Goal: Task Accomplishment & Management: Complete application form

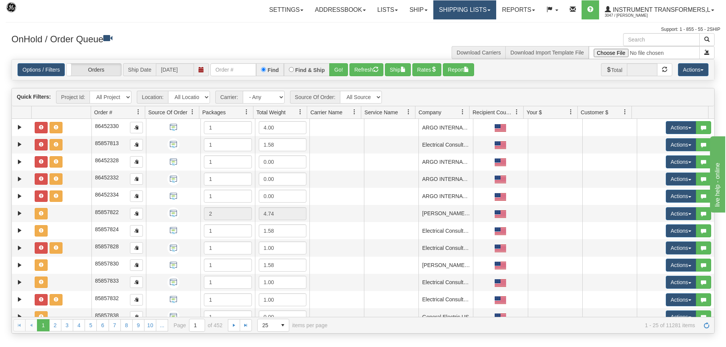
click at [490, 10] on link "Shipping lists" at bounding box center [464, 9] width 63 height 19
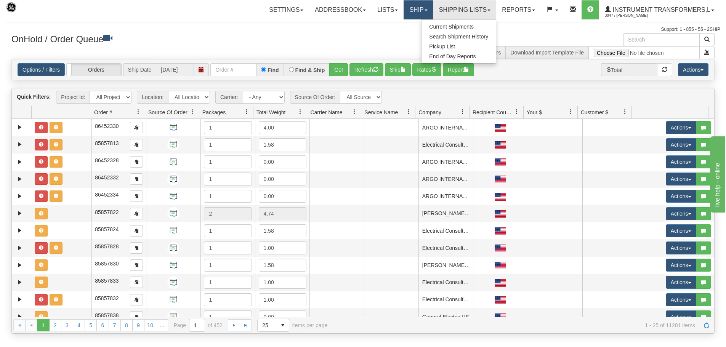
click at [425, 8] on link "Ship" at bounding box center [418, 9] width 29 height 19
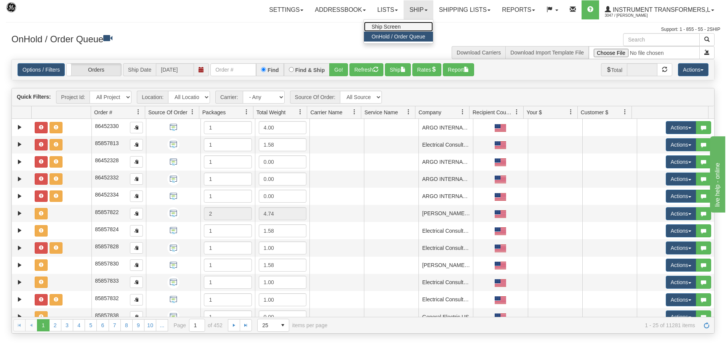
click at [412, 24] on link "Ship Screen" at bounding box center [398, 27] width 69 height 10
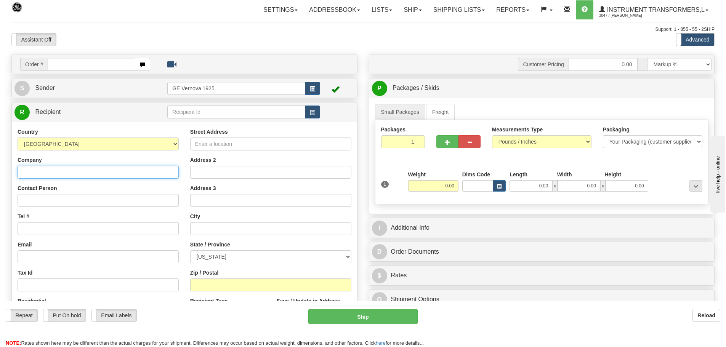
click at [26, 172] on input "Company" at bounding box center [98, 172] width 161 height 13
paste input "Tayeb Bouacheria"
type input "Tayeb Bouacheria"
drag, startPoint x: 69, startPoint y: 172, endPoint x: 14, endPoint y: 173, distance: 54.5
click at [14, 173] on div "Country [GEOGRAPHIC_DATA] [GEOGRAPHIC_DATA] [GEOGRAPHIC_DATA] [GEOGRAPHIC_DATA]…" at bounding box center [98, 226] width 173 height 197
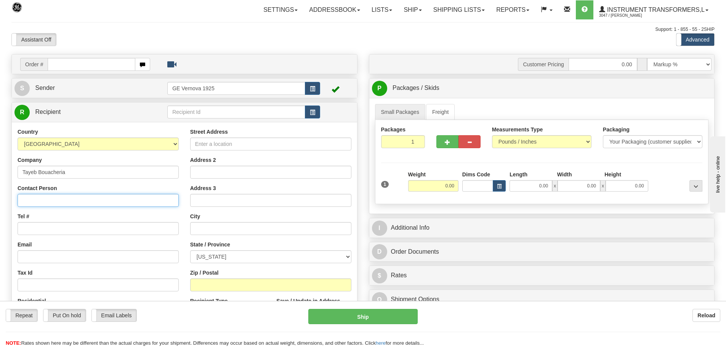
drag, startPoint x: 27, startPoint y: 172, endPoint x: 23, endPoint y: 196, distance: 24.4
click at [23, 196] on input "Contact Person" at bounding box center [98, 200] width 161 height 13
paste input "Tayeb Bouacheria"
type input "Tayeb Bouacheria"
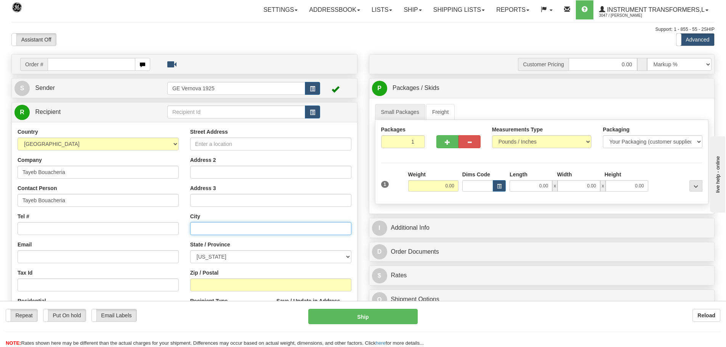
click at [208, 228] on input "text" at bounding box center [270, 228] width 161 height 13
paste input "31020"
type input "31020"
click at [229, 257] on select "ALABAMA ALASKA ARIZONA ARKANSAS Armed Forces America Armed Forces Europe Armed …" at bounding box center [270, 256] width 161 height 13
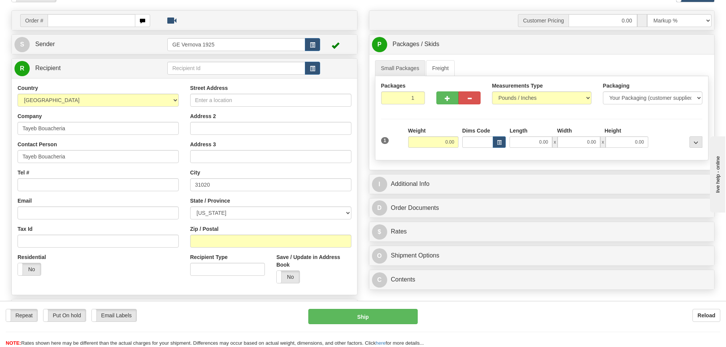
scroll to position [38, 0]
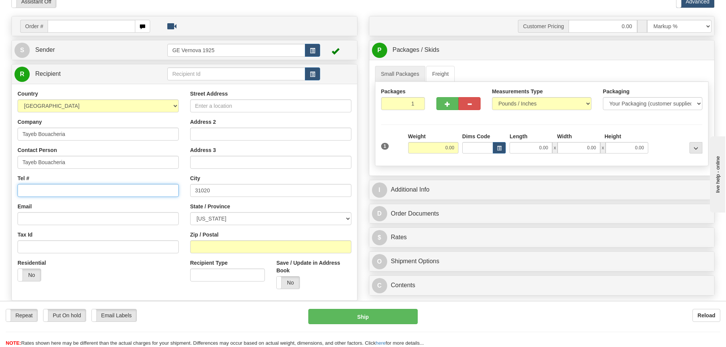
click at [35, 189] on input "Tel #" at bounding box center [98, 190] width 161 height 13
paste input "213 661 242 005"
type input "213 661 242 005"
click at [233, 217] on select "ALABAMA ALASKA ARIZONA ARKANSAS Armed Forces America Armed Forces Europe Armed …" at bounding box center [270, 218] width 161 height 13
click at [208, 106] on input "Street Address" at bounding box center [270, 105] width 161 height 13
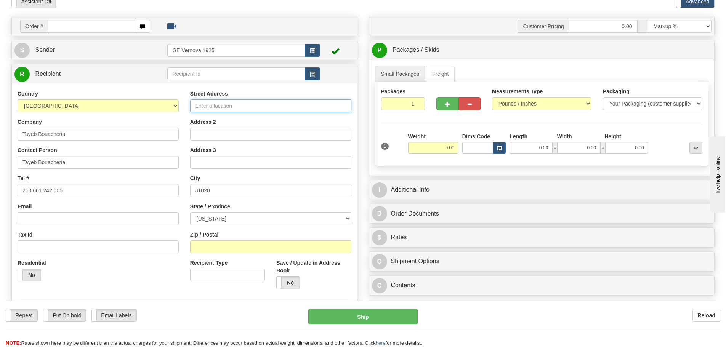
paste input "31020 Oran"
type input "3"
click at [218, 191] on input "31020" at bounding box center [270, 190] width 161 height 13
type input "3"
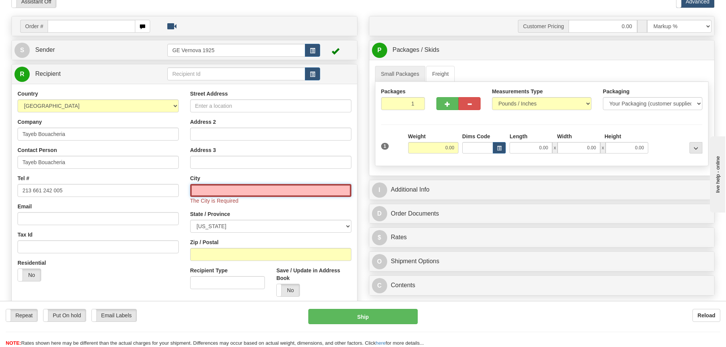
paste input "[PERSON_NAME]"
type input "[PERSON_NAME]"
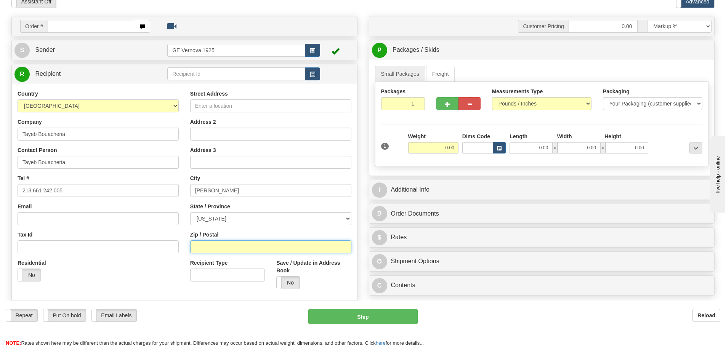
click at [197, 249] on input "Zip / Postal" at bounding box center [270, 246] width 161 height 13
paste input "31020"
type input "31020"
click at [350, 218] on select "ALABAMA ALASKA ARIZONA ARKANSAS Armed Forces America Armed Forces Europe Armed …" at bounding box center [270, 218] width 161 height 13
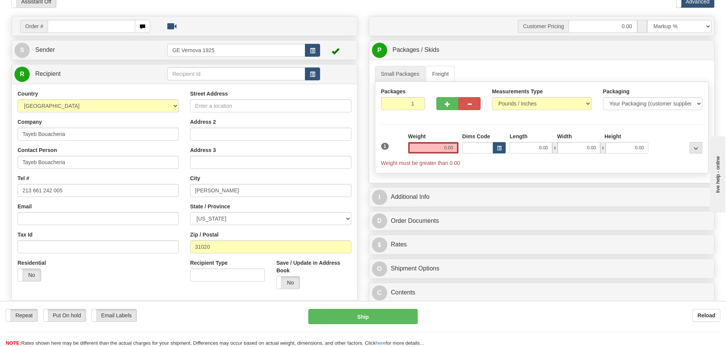
click at [173, 210] on div "Email" at bounding box center [98, 214] width 161 height 22
click at [350, 218] on select "ALABAMA ALASKA ARIZONA ARKANSAS Armed Forces America Armed Forces Europe Armed …" at bounding box center [270, 218] width 161 height 13
click at [246, 108] on input "Street Address" at bounding box center [270, 105] width 161 height 13
click at [231, 109] on input "Street Address" at bounding box center [270, 105] width 161 height 13
paste input "Tayeb Bouacheria Cite Yasmine 2 31020 Oran Algerie"
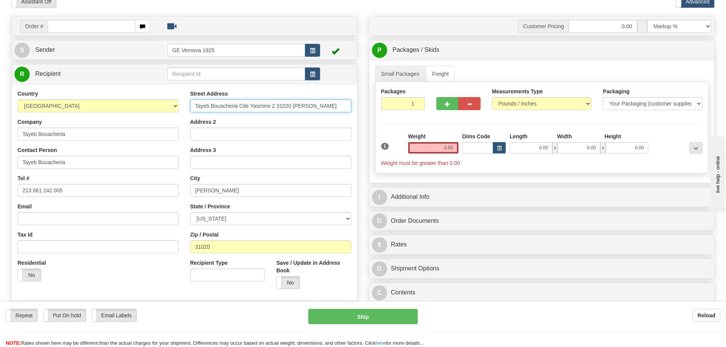
click at [238, 112] on input "Tayeb Bouacheria Cite Yasmine 2 31020 Oran Algerie" at bounding box center [270, 105] width 161 height 13
type input "Cite Yasmine 2 31020 Oran Algerie"
click at [346, 217] on select "ALABAMA ALASKA ARIZONA ARKANSAS Armed Forces America Armed Forces Europe Armed …" at bounding box center [270, 218] width 161 height 13
click at [137, 78] on link "R Recipient" at bounding box center [82, 74] width 136 height 16
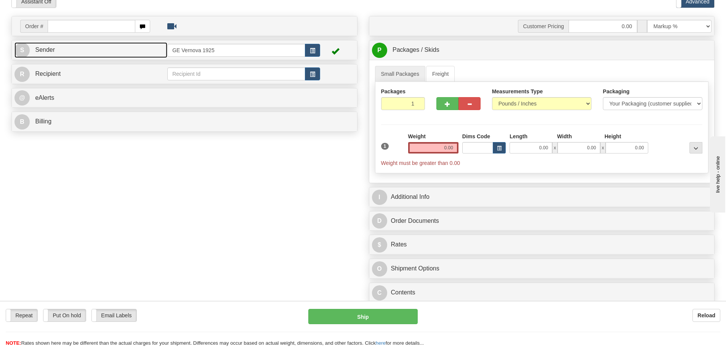
click at [141, 50] on link "S Sender" at bounding box center [90, 50] width 153 height 16
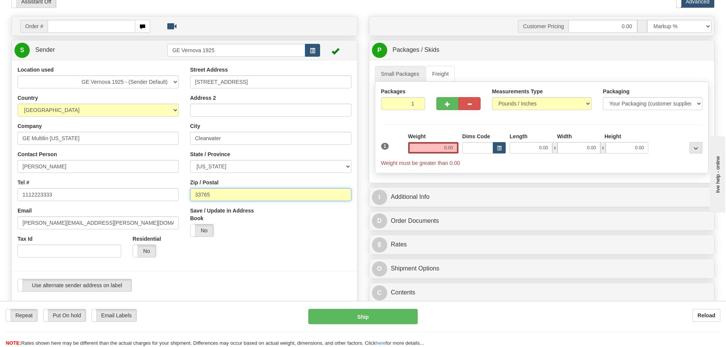
click at [259, 194] on input "33765" at bounding box center [270, 194] width 161 height 13
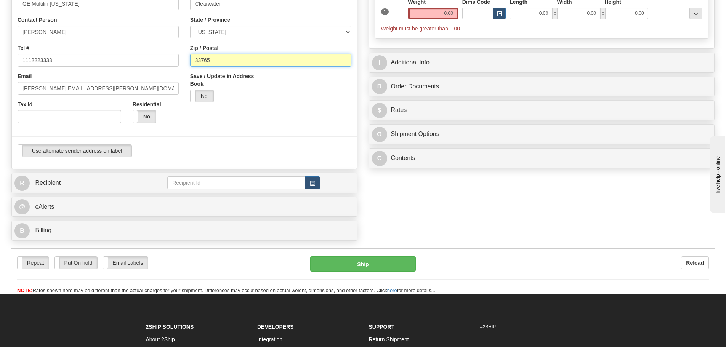
scroll to position [191, 0]
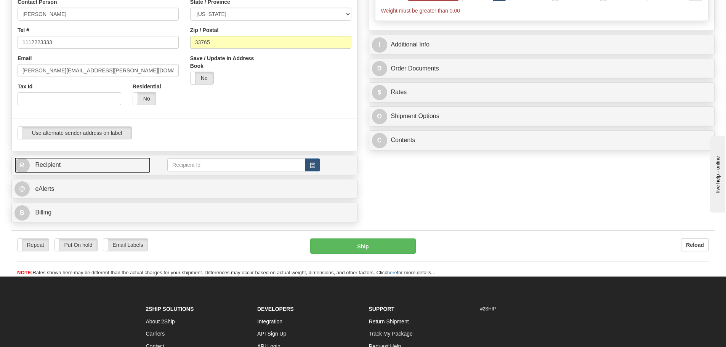
click at [118, 169] on link "R Recipient" at bounding box center [82, 165] width 136 height 16
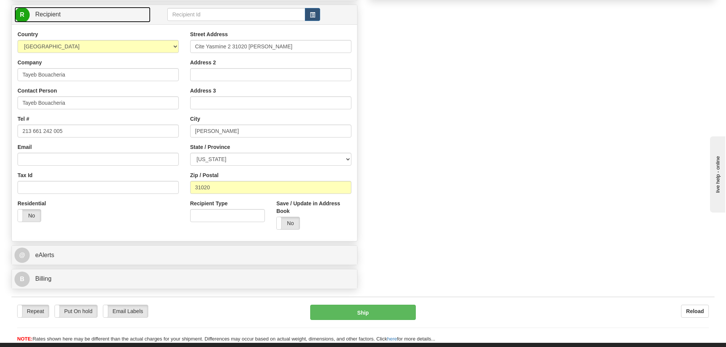
scroll to position [343, 0]
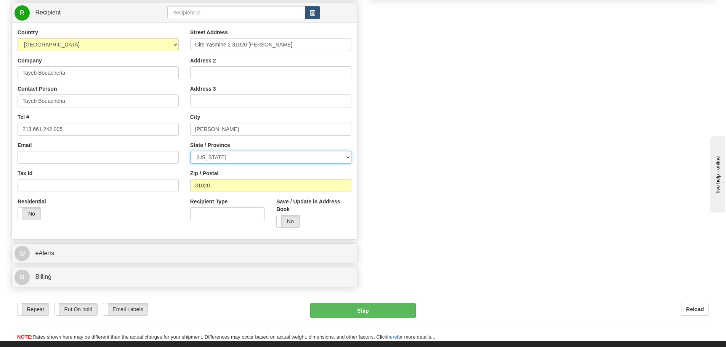
click at [345, 154] on select "ALABAMA ALASKA ARIZONA ARKANSAS Armed Forces America Armed Forces Europe Armed …" at bounding box center [270, 157] width 161 height 13
select select "OR"
click at [190, 151] on select "ALABAMA ALASKA ARIZONA ARKANSAS Armed Forces America Armed Forces Europe Armed …" at bounding box center [270, 157] width 161 height 13
click at [282, 45] on input "Cite Yasmine 2 31020 Oran Algerie" at bounding box center [270, 44] width 161 height 13
type input "Cite Yasmine 2"
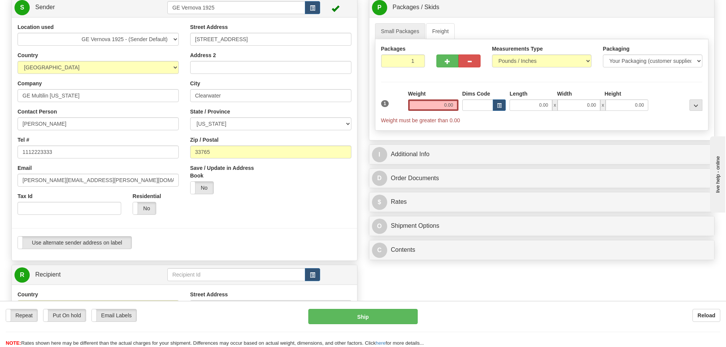
scroll to position [0, 0]
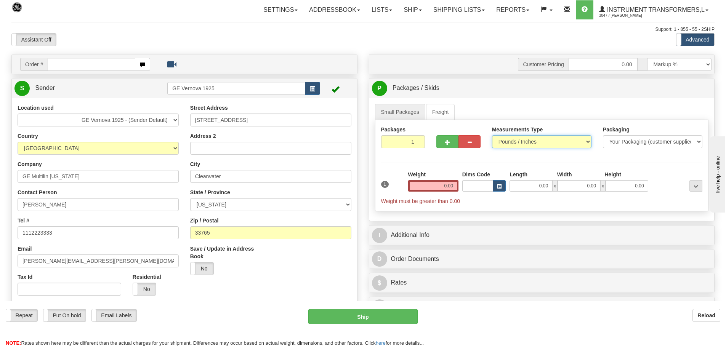
click at [589, 144] on select "Pounds / Inches Kilograms / Centimeters" at bounding box center [541, 141] width 99 height 13
click at [492, 135] on select "Pounds / Inches Kilograms / Centimeters" at bounding box center [541, 141] width 99 height 13
click at [456, 187] on input "0.00" at bounding box center [433, 185] width 50 height 11
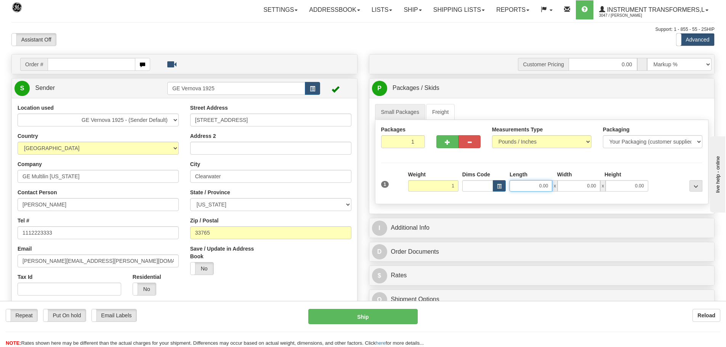
type input "1.00"
click at [550, 185] on input "0.00" at bounding box center [531, 185] width 43 height 11
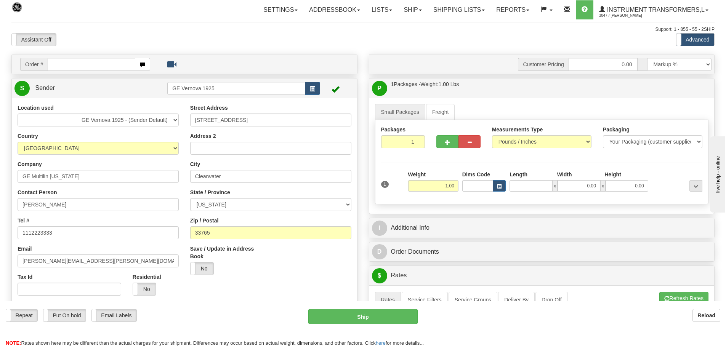
type input "0.00"
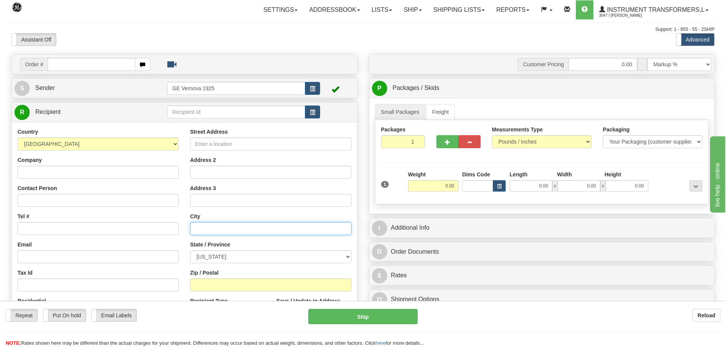
click at [210, 229] on input "text" at bounding box center [270, 228] width 161 height 13
paste input "Oran"
click at [345, 254] on select "[US_STATE] [US_STATE] [US_STATE] [US_STATE] Armed Forces America Armed Forces E…" at bounding box center [270, 256] width 161 height 13
click at [183, 195] on div "Country [GEOGRAPHIC_DATA] [GEOGRAPHIC_DATA] [GEOGRAPHIC_DATA] [GEOGRAPHIC_DATA]…" at bounding box center [98, 226] width 173 height 197
click at [208, 229] on input "Oran" at bounding box center [270, 228] width 161 height 13
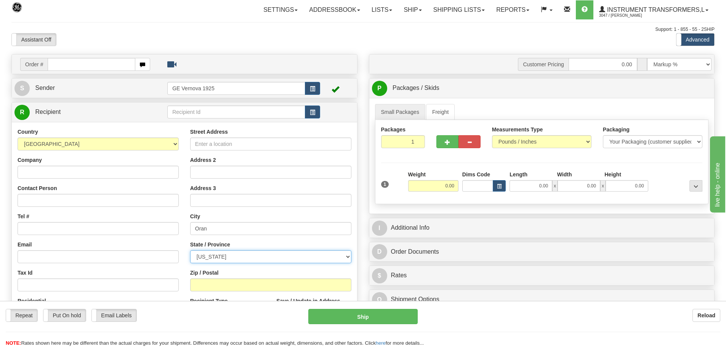
click at [349, 257] on select "ALABAMA ALASKA ARIZONA ARKANSAS Armed Forces America Armed Forces Europe Armed …" at bounding box center [270, 256] width 161 height 13
click at [183, 212] on div "Country [GEOGRAPHIC_DATA] [GEOGRAPHIC_DATA] [GEOGRAPHIC_DATA] [GEOGRAPHIC_DATA]…" at bounding box center [98, 226] width 173 height 197
click at [210, 228] on input "Oran" at bounding box center [270, 228] width 161 height 13
type input "O"
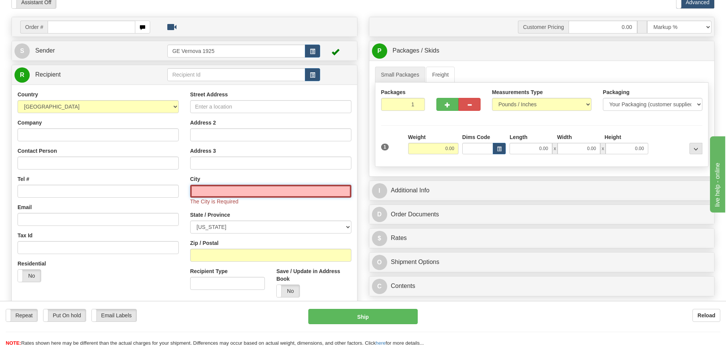
scroll to position [152, 0]
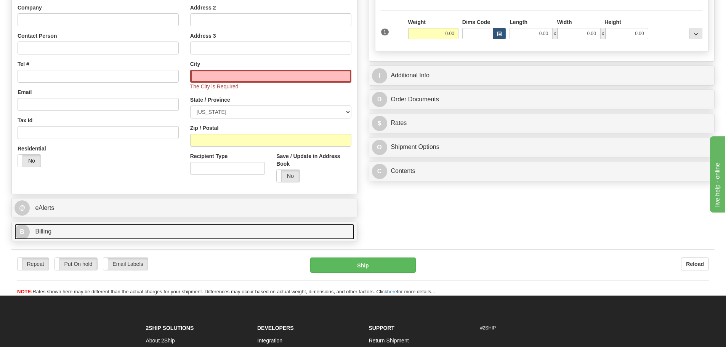
click at [87, 232] on link "B Billing" at bounding box center [184, 232] width 340 height 16
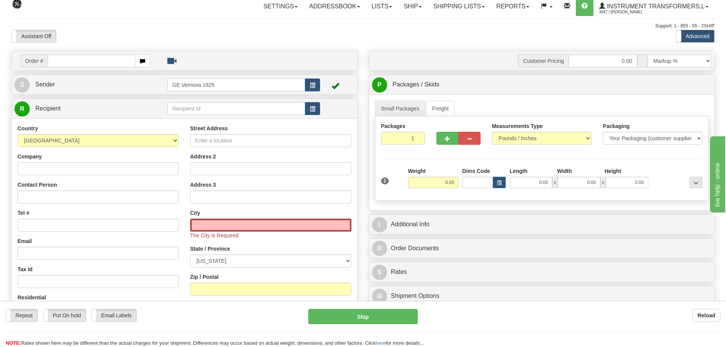
scroll to position [0, 0]
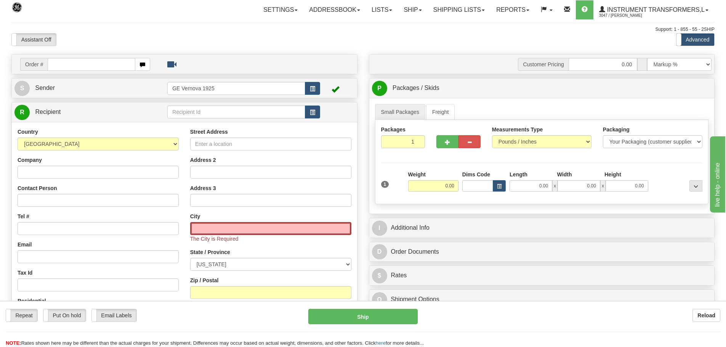
click at [266, 39] on div "Assistant On Assistant Off Do a return Do a return" at bounding box center [155, 39] width 298 height 13
click at [346, 265] on select "ALABAMA ALASKA ARIZONA ARKANSAS Armed Forces America Armed Forces Europe Armed …" at bounding box center [270, 264] width 161 height 13
click at [307, 283] on div "Zip / Postal" at bounding box center [270, 288] width 161 height 22
click at [347, 263] on select "ALABAMA ALASKA ARIZONA ARKANSAS Armed Forces America Armed Forces Europe Armed …" at bounding box center [270, 264] width 161 height 13
click at [126, 109] on link "R Recipient" at bounding box center [82, 112] width 136 height 16
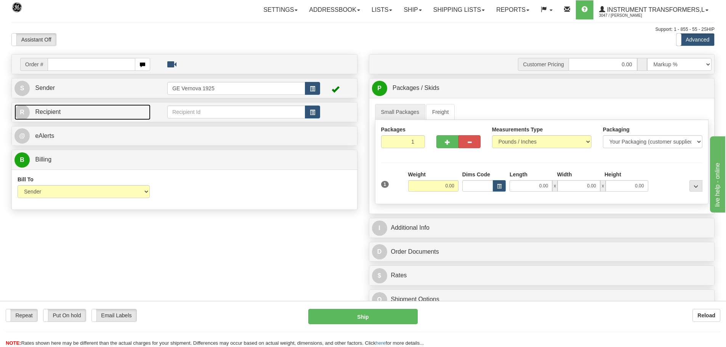
click at [112, 113] on link "R Recipient" at bounding box center [82, 112] width 136 height 16
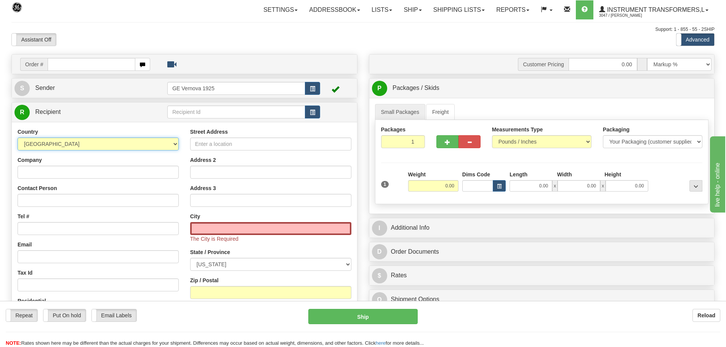
click at [173, 145] on select "[GEOGRAPHIC_DATA] [GEOGRAPHIC_DATA] [GEOGRAPHIC_DATA] [GEOGRAPHIC_DATA] [US_STA…" at bounding box center [98, 144] width 161 height 13
select select "DZ"
click at [18, 138] on select "[GEOGRAPHIC_DATA] [GEOGRAPHIC_DATA] [GEOGRAPHIC_DATA] [GEOGRAPHIC_DATA] [US_STA…" at bounding box center [98, 144] width 161 height 13
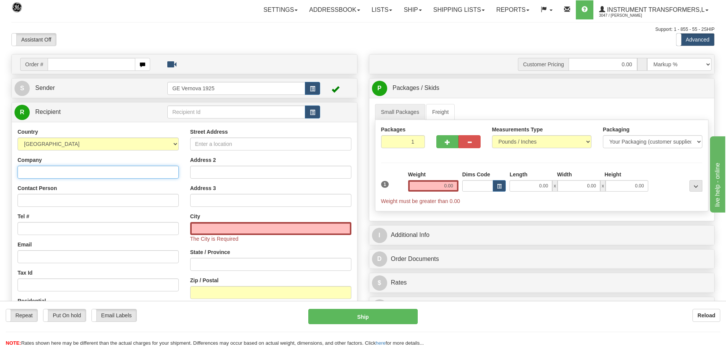
click at [36, 174] on input "Company" at bounding box center [98, 172] width 161 height 13
paste input "Tayeb Bouacheria"
type input "Tayeb Bouacheria"
click at [30, 207] on div "Country [GEOGRAPHIC_DATA] [GEOGRAPHIC_DATA] [GEOGRAPHIC_DATA] [GEOGRAPHIC_DATA]…" at bounding box center [98, 226] width 173 height 197
click at [32, 200] on input "Contact Person" at bounding box center [98, 200] width 161 height 13
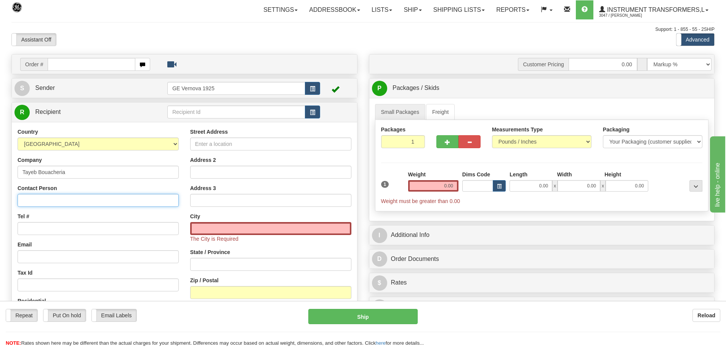
paste input "Tayeb Bouacheria"
type input "Tayeb Bouacheria"
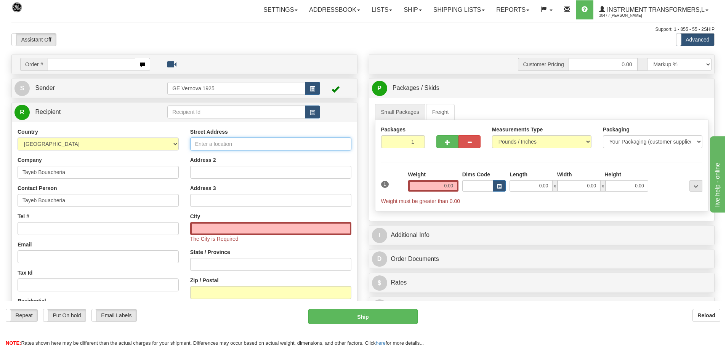
click at [236, 144] on input "Street Address" at bounding box center [270, 144] width 161 height 13
paste input "Cite Yasmine 2"
type input "Cite Yasmine 2"
click at [206, 267] on input "State / Province" at bounding box center [270, 264] width 161 height 13
paste input "31020"
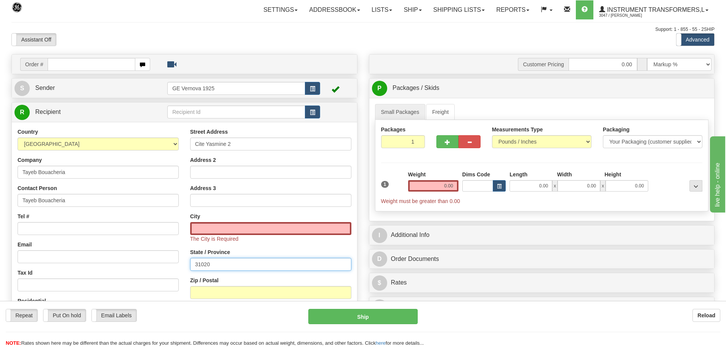
type input "31020"
click at [252, 231] on input "text" at bounding box center [270, 228] width 161 height 13
click at [200, 230] on input "text" at bounding box center [270, 228] width 161 height 13
paste input "Oran"
type input "Oran"
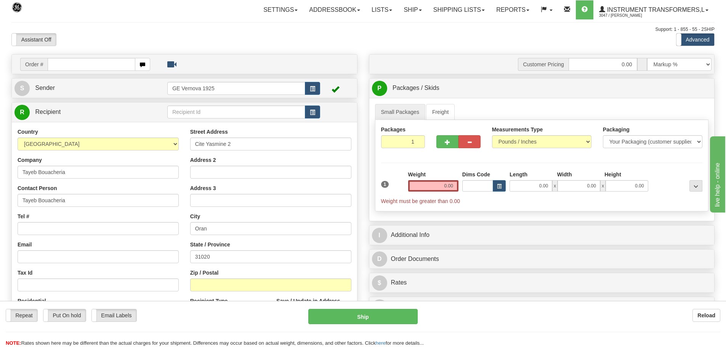
click at [181, 208] on div "Country [GEOGRAPHIC_DATA] [GEOGRAPHIC_DATA] [GEOGRAPHIC_DATA] [GEOGRAPHIC_DATA]…" at bounding box center [98, 226] width 173 height 197
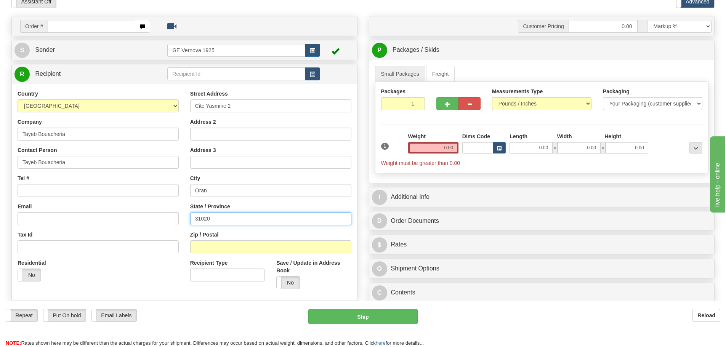
drag, startPoint x: 212, startPoint y: 220, endPoint x: 187, endPoint y: 220, distance: 24.4
click at [187, 220] on div "Street Address Cite Yasmine 2 Address 2 Address 3 City Oran State / Province 31…" at bounding box center [270, 192] width 173 height 205
click at [199, 246] on input "Zip / Postal" at bounding box center [270, 246] width 161 height 13
paste input "31020"
type input "31020"
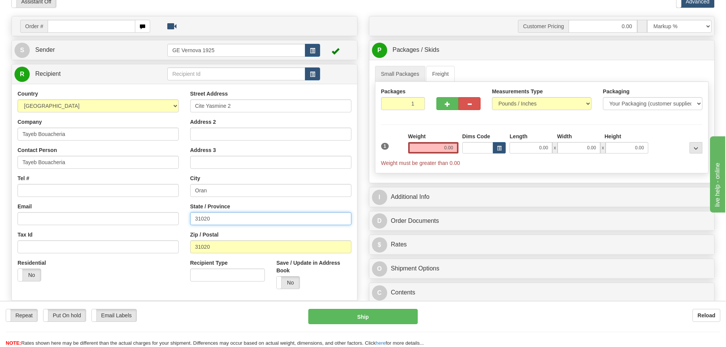
click at [215, 216] on input "31020" at bounding box center [270, 218] width 161 height 13
type input "3"
click at [309, 223] on input "State / Province" at bounding box center [270, 218] width 161 height 13
click at [220, 219] on input "State / Province" at bounding box center [270, 218] width 161 height 13
click at [181, 180] on div "Country [GEOGRAPHIC_DATA] [GEOGRAPHIC_DATA] [GEOGRAPHIC_DATA] [GEOGRAPHIC_DATA]…" at bounding box center [98, 188] width 173 height 197
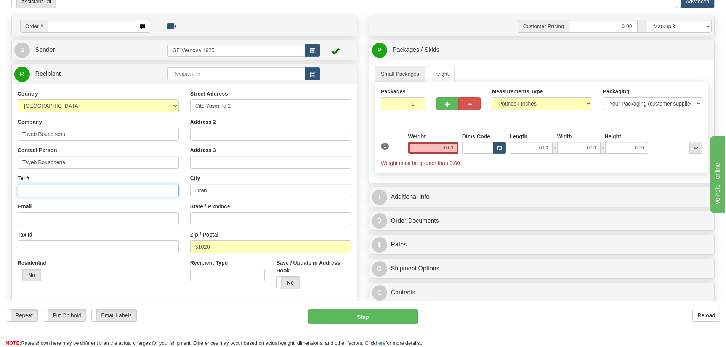
click at [28, 191] on input "Tel #" at bounding box center [98, 190] width 161 height 13
paste input "213 661 242 005"
type input "213 661 242 005"
click at [232, 193] on input "Oran" at bounding box center [270, 190] width 161 height 13
click at [223, 218] on input "State / Province" at bounding box center [270, 218] width 161 height 13
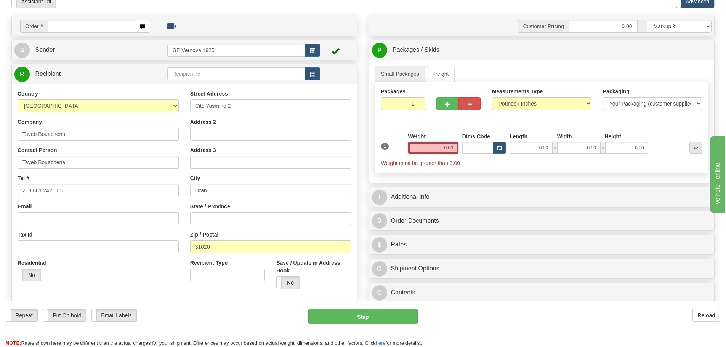
click at [456, 148] on input "0.00" at bounding box center [433, 147] width 50 height 11
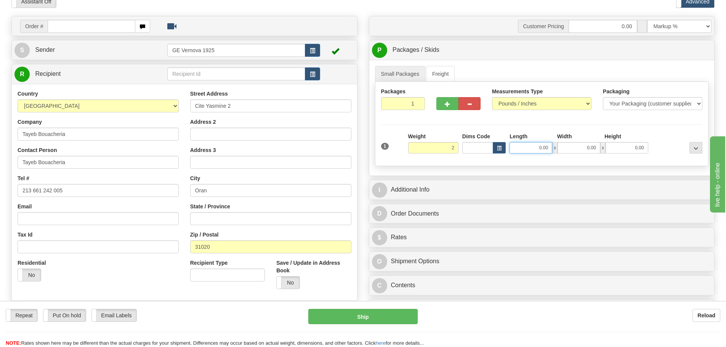
type input "2.00"
click at [551, 148] on input "0.00" at bounding box center [531, 147] width 43 height 11
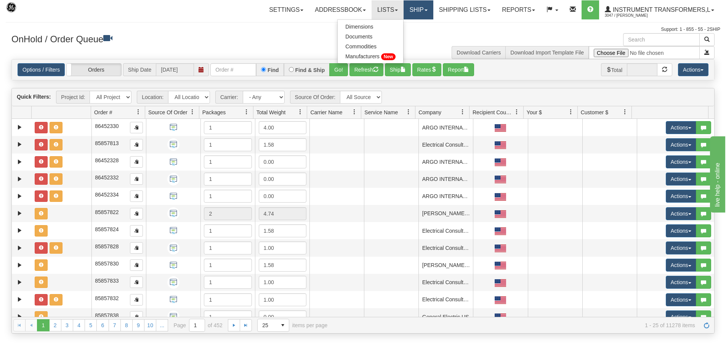
click at [424, 8] on link "Ship" at bounding box center [418, 9] width 29 height 19
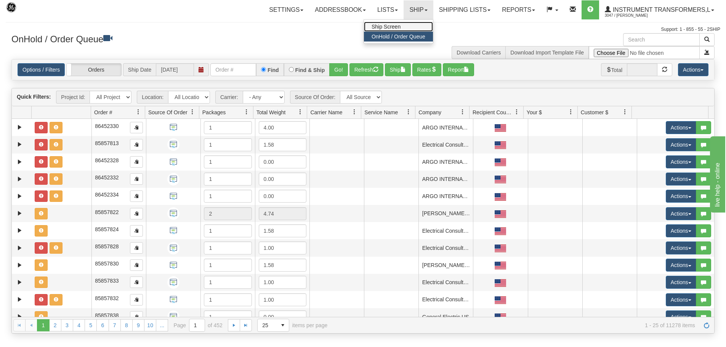
click at [399, 29] on link "Ship Screen" at bounding box center [398, 27] width 69 height 10
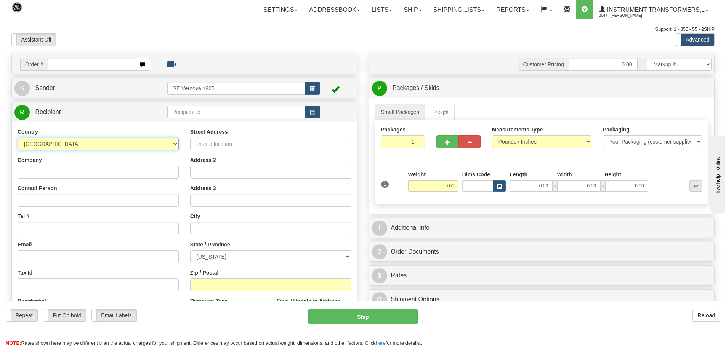
click at [174, 145] on select "[GEOGRAPHIC_DATA] [GEOGRAPHIC_DATA] [GEOGRAPHIC_DATA] [GEOGRAPHIC_DATA] [US_STA…" at bounding box center [98, 144] width 161 height 13
click at [67, 144] on select "[GEOGRAPHIC_DATA] [GEOGRAPHIC_DATA] [GEOGRAPHIC_DATA] [GEOGRAPHIC_DATA] [US_STA…" at bounding box center [98, 144] width 161 height 13
click at [177, 144] on select "[GEOGRAPHIC_DATA] [GEOGRAPHIC_DATA] [GEOGRAPHIC_DATA] [GEOGRAPHIC_DATA] [US_STA…" at bounding box center [98, 144] width 161 height 13
click at [172, 144] on select "[GEOGRAPHIC_DATA] [GEOGRAPHIC_DATA] [GEOGRAPHIC_DATA] [GEOGRAPHIC_DATA] [US_STA…" at bounding box center [98, 144] width 161 height 13
select select "DZ"
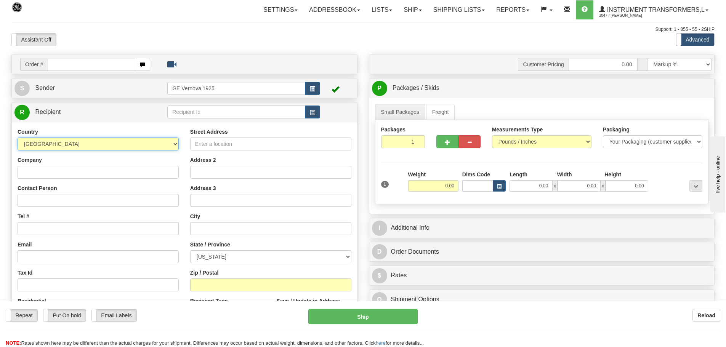
click at [18, 138] on select "[GEOGRAPHIC_DATA] [GEOGRAPHIC_DATA] [GEOGRAPHIC_DATA] [GEOGRAPHIC_DATA] [US_STA…" at bounding box center [98, 144] width 161 height 13
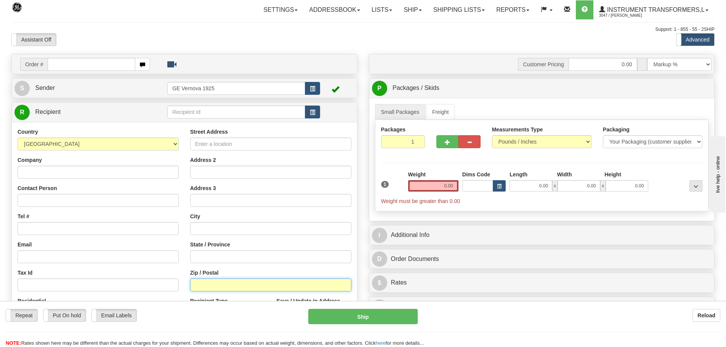
click at [212, 286] on input "Zip / Postal" at bounding box center [270, 285] width 161 height 13
paste input "31020"
type input "31020"
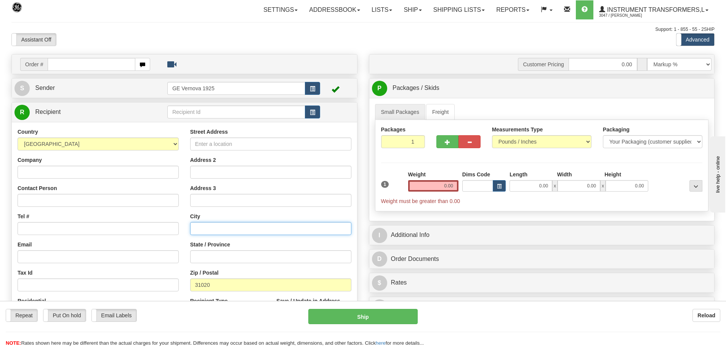
click at [200, 229] on input "text" at bounding box center [270, 228] width 161 height 13
paste input "Cite Yasmine 2"
type input "Cite Yasmine 2"
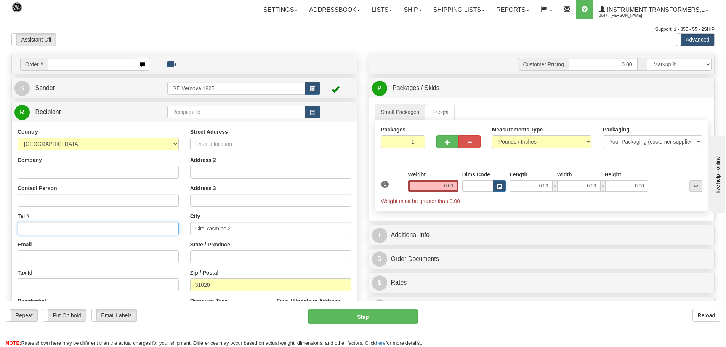
click at [32, 226] on input "Tel #" at bounding box center [98, 228] width 161 height 13
paste input "213 661 242 005"
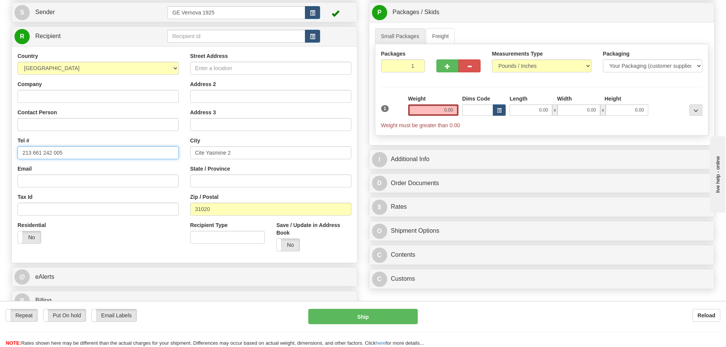
scroll to position [76, 0]
type input "213 661 242 005"
click at [210, 183] on input "State / Province" at bounding box center [270, 180] width 161 height 13
click at [200, 184] on input "State / Province" at bounding box center [270, 180] width 161 height 13
paste input "[PERSON_NAME]"
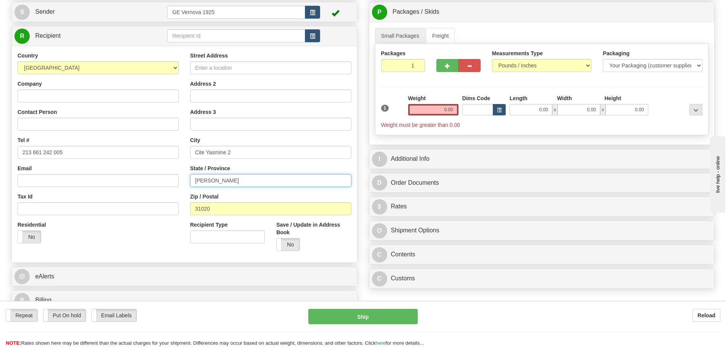
click at [257, 175] on input "[PERSON_NAME]" at bounding box center [270, 180] width 161 height 13
type input "[PERSON_NAME]"
click at [258, 146] on input "Cite Yasmine 2" at bounding box center [270, 152] width 161 height 13
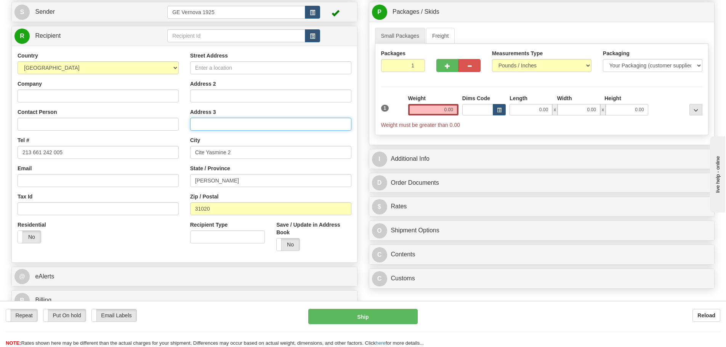
click at [252, 119] on input "Address 3" at bounding box center [270, 124] width 161 height 13
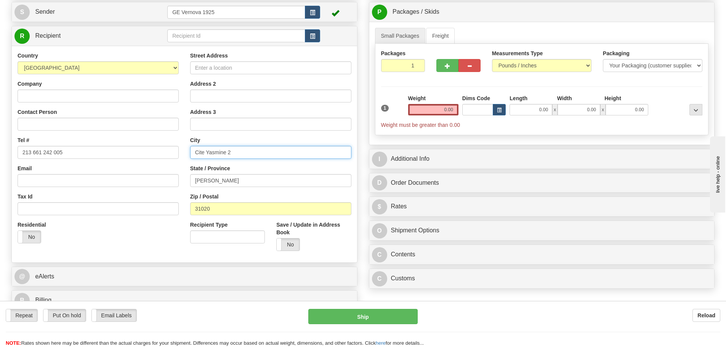
drag, startPoint x: 233, startPoint y: 152, endPoint x: 193, endPoint y: 152, distance: 40.4
click at [193, 152] on input "Cite Yasmine 2" at bounding box center [270, 152] width 161 height 13
click at [214, 67] on input "Street Address" at bounding box center [270, 67] width 161 height 13
paste input "Cite Yasmine 2"
type input "Cite Yasmine 2"
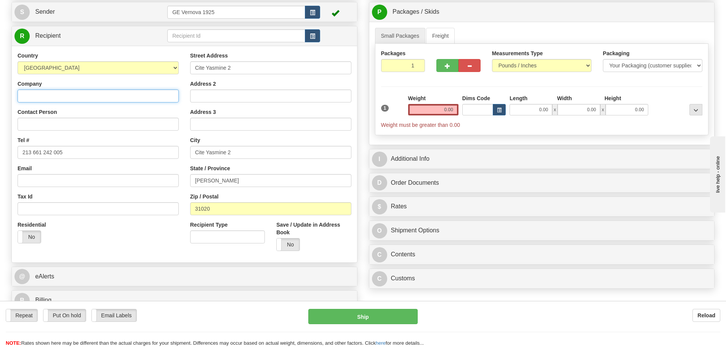
click at [24, 96] on input "Company" at bounding box center [98, 96] width 161 height 13
paste input "Tayeb Bouacheria"
type input "Tayeb Bouacheria"
click at [236, 153] on input "Cite Yasmine 2" at bounding box center [270, 152] width 161 height 13
type input "C"
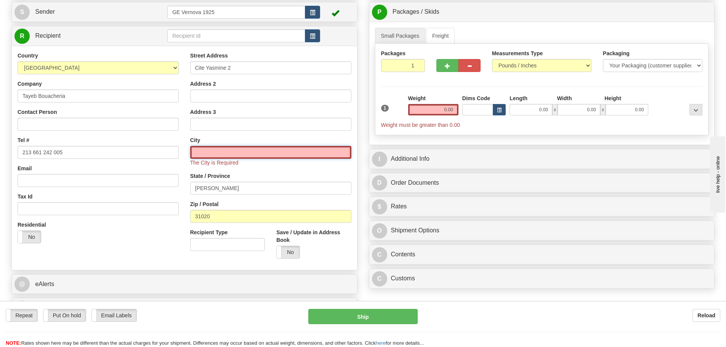
click at [202, 152] on input "text" at bounding box center [270, 152] width 161 height 13
paste input "Tayeb Bouacheria"
type input "T"
click at [204, 154] on input "text" at bounding box center [270, 152] width 161 height 13
paste input "Oran"
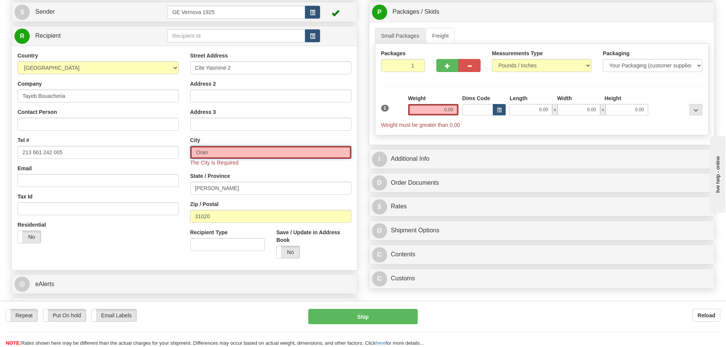
type input "Oran"
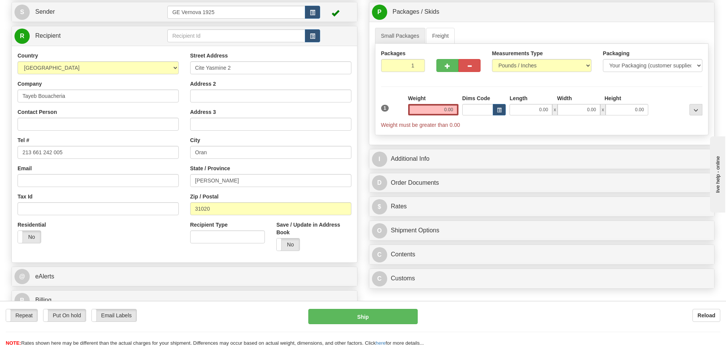
click at [257, 170] on div "Street Address Cite Yasmine 2 Address 2 Address 3 City [GEOGRAPHIC_DATA] State …" at bounding box center [270, 154] width 173 height 205
click at [53, 68] on select "[GEOGRAPHIC_DATA] [GEOGRAPHIC_DATA] [GEOGRAPHIC_DATA] [GEOGRAPHIC_DATA] [US_STA…" at bounding box center [98, 67] width 161 height 13
click at [235, 324] on div "Repeat Repeat Put On hold Put On hold Print Order Slip Print Order Slip Email L…" at bounding box center [363, 316] width 726 height 15
click at [222, 183] on input "[PERSON_NAME]" at bounding box center [270, 180] width 161 height 13
type input "Y"
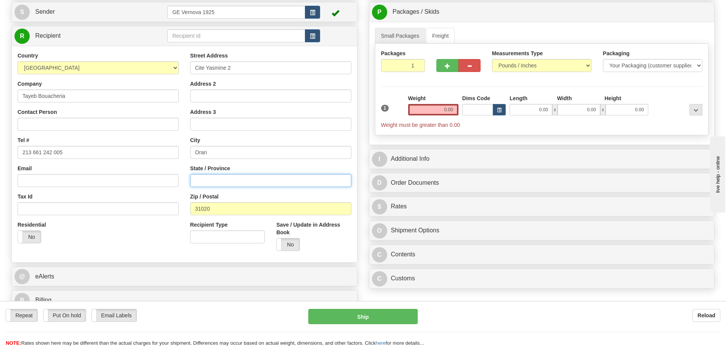
click at [218, 181] on input "State / Province" at bounding box center [270, 180] width 161 height 13
type input "a"
click at [243, 186] on input "ALGERIE" at bounding box center [270, 180] width 161 height 13
type input "ALGERIE"
click at [259, 198] on div "Zip / Postal 31020" at bounding box center [270, 204] width 161 height 22
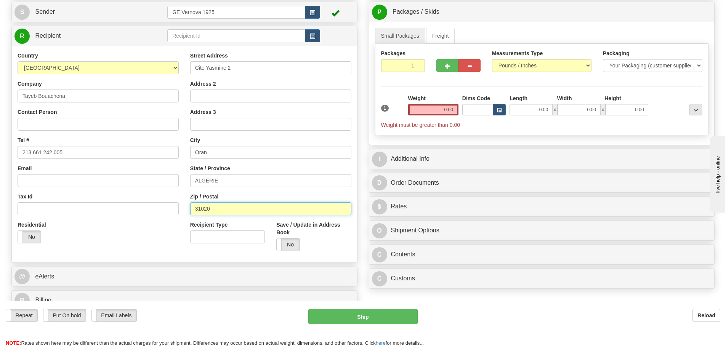
click at [241, 208] on input "31020" at bounding box center [270, 208] width 161 height 13
click at [453, 108] on input "0.00" at bounding box center [433, 109] width 50 height 11
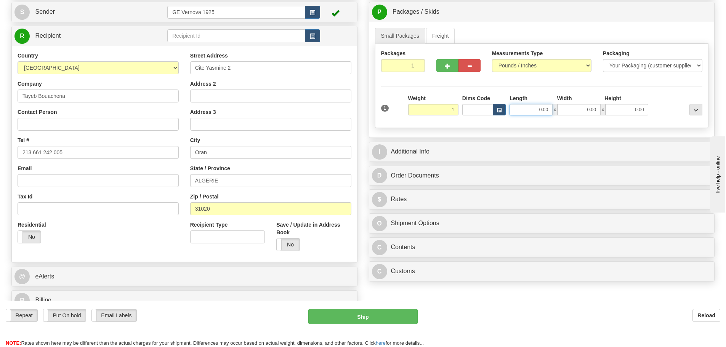
type input "1.00"
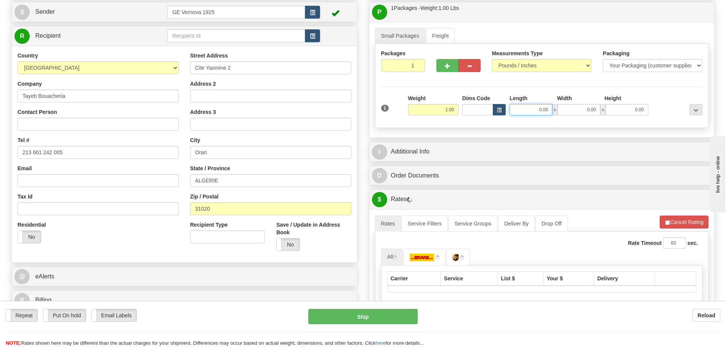
click at [550, 109] on input "0.00" at bounding box center [531, 109] width 43 height 11
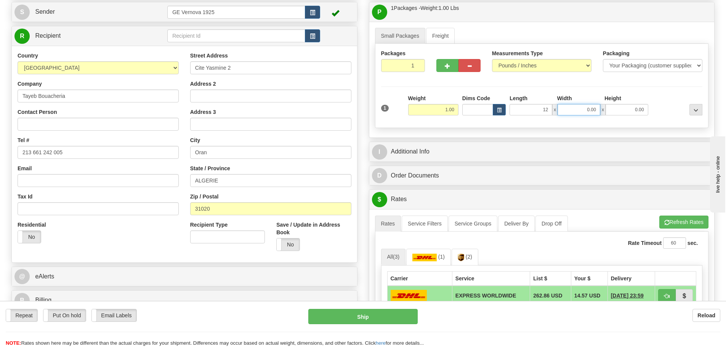
type input "12.00"
click at [596, 109] on input "0.00" at bounding box center [579, 109] width 43 height 11
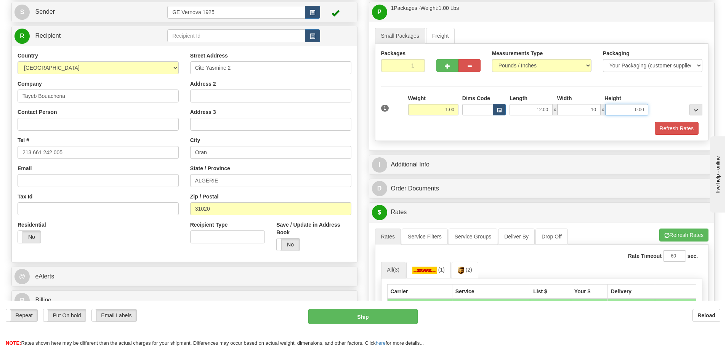
type input "10.00"
click at [645, 108] on input "0.00" at bounding box center [627, 109] width 43 height 11
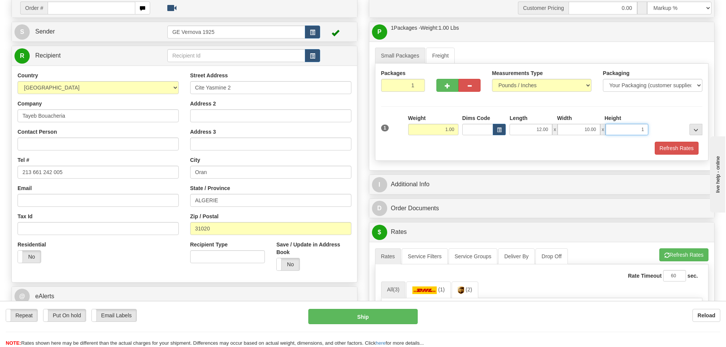
scroll to position [38, 0]
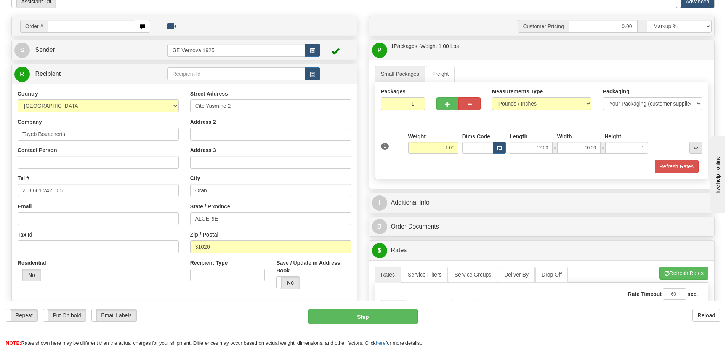
type input "1.00"
click at [702, 104] on div "Packaging Your Packaging (customer supplied) Envelope (carrier supplied) Pack (…" at bounding box center [652, 102] width 111 height 28
click at [698, 104] on select "Your Packaging (customer supplied) Envelope (carrier supplied) Pack (carrier su…" at bounding box center [652, 103] width 99 height 13
select select "2"
click at [603, 97] on select "Your Packaging (customer supplied) Envelope (carrier supplied) Pack (carrier su…" at bounding box center [652, 103] width 99 height 13
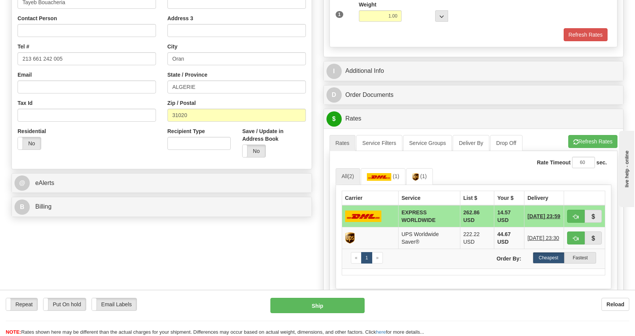
scroll to position [229, 0]
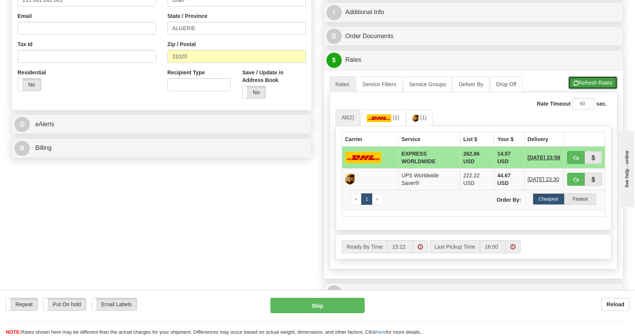
click at [593, 83] on button "Refresh Rates" at bounding box center [592, 82] width 49 height 13
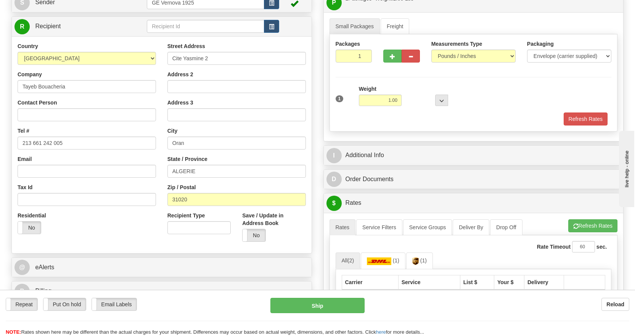
scroll to position [38, 0]
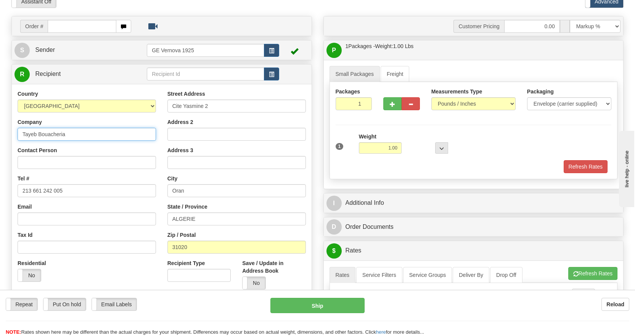
drag, startPoint x: 70, startPoint y: 133, endPoint x: 28, endPoint y: 139, distance: 41.9
click at [22, 139] on input "Tayeb Bouacheria" at bounding box center [87, 134] width 138 height 13
drag, startPoint x: 64, startPoint y: 190, endPoint x: 10, endPoint y: 191, distance: 54.1
click at [10, 191] on div "Order # S Sender" at bounding box center [162, 184] width 312 height 337
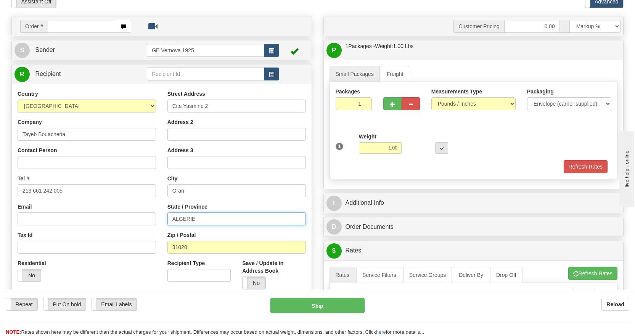
drag, startPoint x: 197, startPoint y: 218, endPoint x: 169, endPoint y: 219, distance: 28.6
click at [169, 219] on input "ALGERIE" at bounding box center [236, 218] width 138 height 13
click at [177, 189] on input "Oran" at bounding box center [236, 190] width 138 height 13
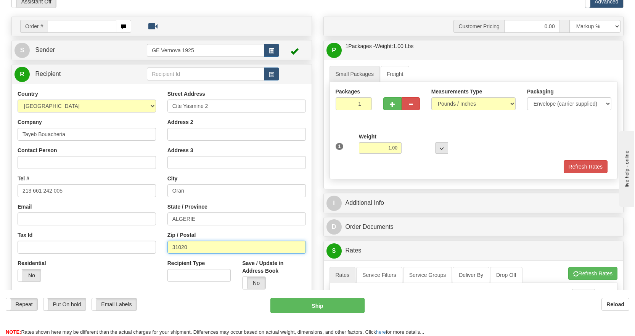
drag, startPoint x: 190, startPoint y: 248, endPoint x: 166, endPoint y: 246, distance: 24.1
click at [166, 246] on div "Street Address Cite Yasmine 2 Address 2 Address 3 City [GEOGRAPHIC_DATA] State …" at bounding box center [237, 192] width 150 height 205
drag, startPoint x: 213, startPoint y: 107, endPoint x: 167, endPoint y: 109, distance: 46.2
click at [165, 109] on div "Street Address Cite Yasmine 2 Address 2 Address 3 City [GEOGRAPHIC_DATA] State …" at bounding box center [237, 192] width 150 height 205
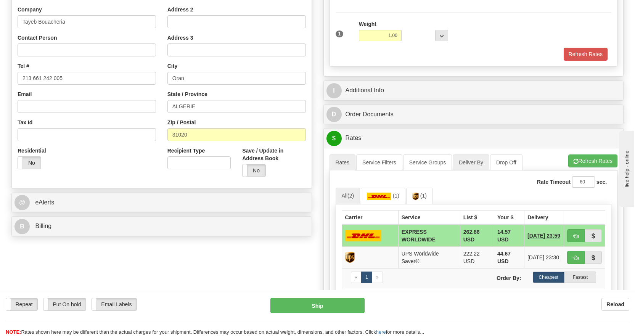
scroll to position [152, 0]
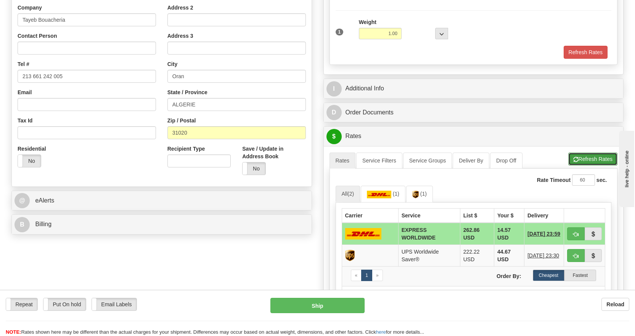
click at [594, 157] on button "Refresh Rates" at bounding box center [592, 158] width 49 height 13
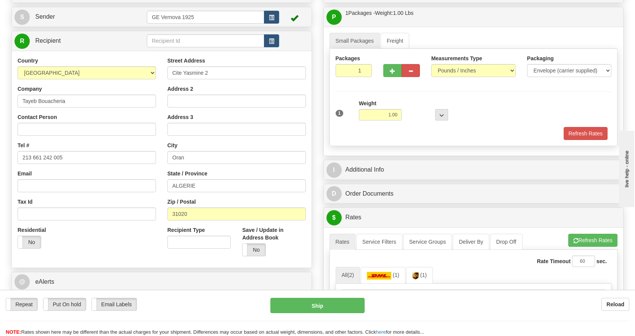
scroll to position [76, 0]
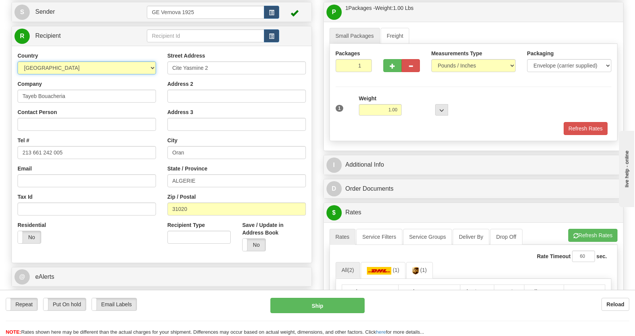
drag, startPoint x: 51, startPoint y: 67, endPoint x: 27, endPoint y: 69, distance: 24.1
click at [23, 67] on select "[GEOGRAPHIC_DATA] [GEOGRAPHIC_DATA] [GEOGRAPHIC_DATA] [GEOGRAPHIC_DATA] [US_STA…" at bounding box center [87, 67] width 138 height 13
drag, startPoint x: 49, startPoint y: 67, endPoint x: 34, endPoint y: 78, distance: 18.1
click at [27, 73] on select "[GEOGRAPHIC_DATA] [GEOGRAPHIC_DATA] [GEOGRAPHIC_DATA] [GEOGRAPHIC_DATA] [US_STA…" at bounding box center [87, 67] width 138 height 13
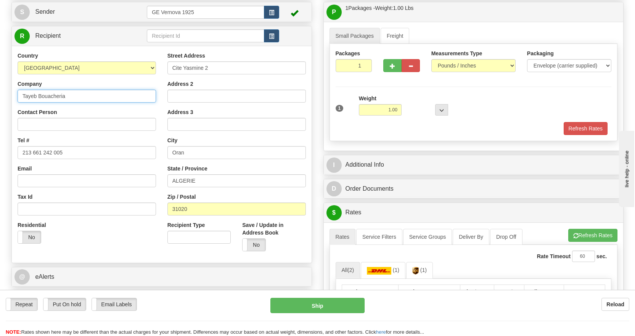
drag, startPoint x: 71, startPoint y: 96, endPoint x: 21, endPoint y: 97, distance: 49.5
click at [15, 97] on div "Country [GEOGRAPHIC_DATA] [GEOGRAPHIC_DATA] [GEOGRAPHIC_DATA] [GEOGRAPHIC_DATA]…" at bounding box center [87, 150] width 150 height 197
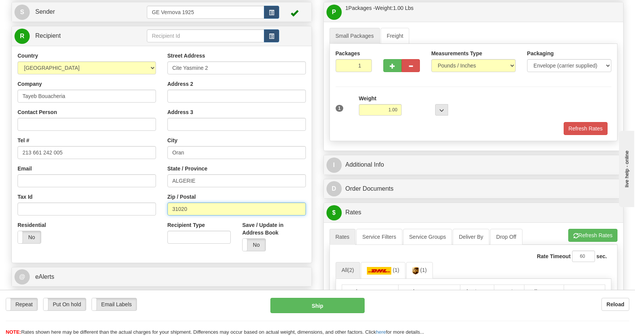
drag, startPoint x: 190, startPoint y: 208, endPoint x: 154, endPoint y: 210, distance: 35.9
click at [154, 210] on div "Country [GEOGRAPHIC_DATA] [GEOGRAPHIC_DATA] [GEOGRAPHIC_DATA] [GEOGRAPHIC_DATA]…" at bounding box center [162, 154] width 300 height 205
click at [179, 152] on input "Oran" at bounding box center [236, 152] width 138 height 13
click at [182, 210] on input "31020" at bounding box center [236, 208] width 138 height 13
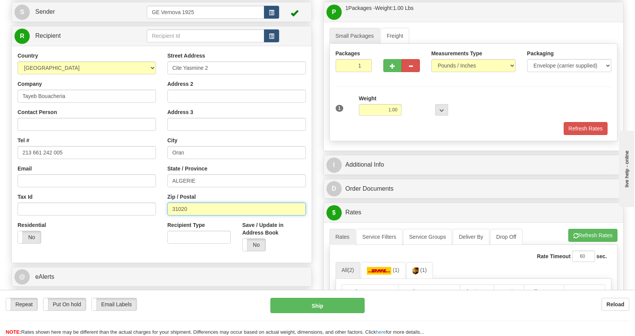
click at [182, 210] on input "31020" at bounding box center [236, 208] width 138 height 13
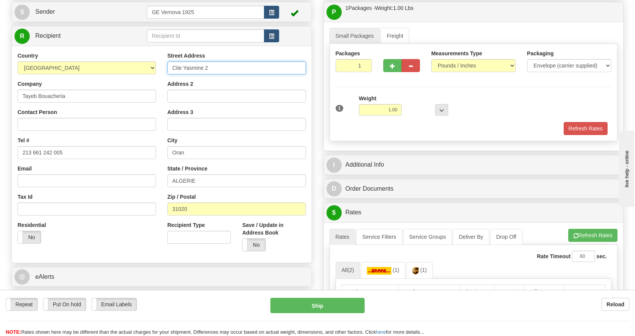
drag, startPoint x: 211, startPoint y: 68, endPoint x: 156, endPoint y: 65, distance: 55.3
click at [156, 65] on div "Country [GEOGRAPHIC_DATA] [GEOGRAPHIC_DATA] [GEOGRAPHIC_DATA] [GEOGRAPHIC_DATA]…" at bounding box center [162, 154] width 300 height 205
drag, startPoint x: 69, startPoint y: 152, endPoint x: 31, endPoint y: 154, distance: 38.2
click at [31, 154] on input "213 661 242 005" at bounding box center [87, 152] width 138 height 13
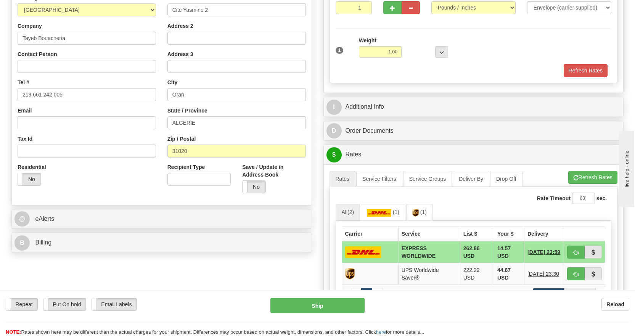
scroll to position [152, 0]
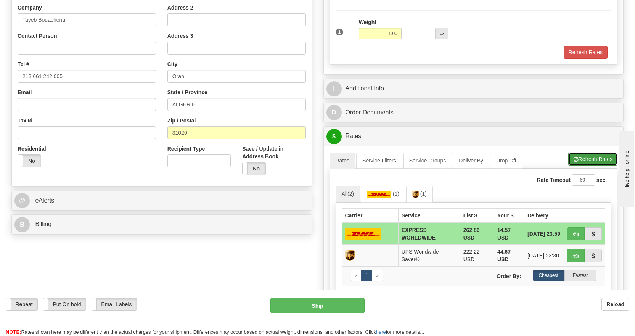
click at [599, 161] on button "Refresh Rates" at bounding box center [592, 158] width 49 height 13
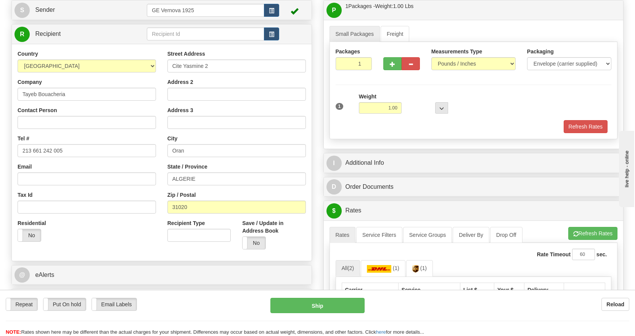
scroll to position [76, 0]
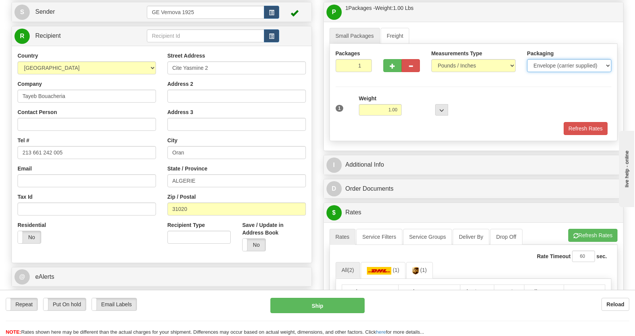
click at [607, 62] on select "Your Packaging (customer supplied) Envelope (carrier supplied) Pack (carrier su…" at bounding box center [569, 65] width 84 height 13
click at [527, 59] on select "Your Packaging (customer supplied) Envelope (carrier supplied) Pack (carrier su…" at bounding box center [569, 65] width 84 height 13
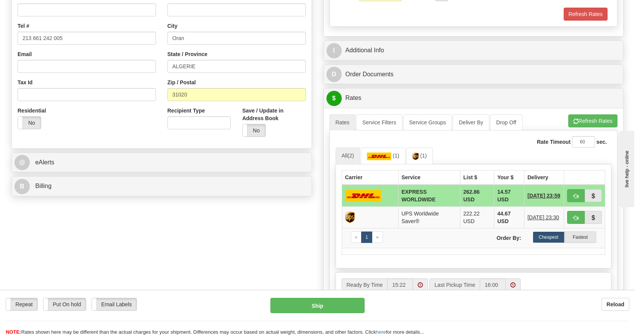
scroll to position [152, 0]
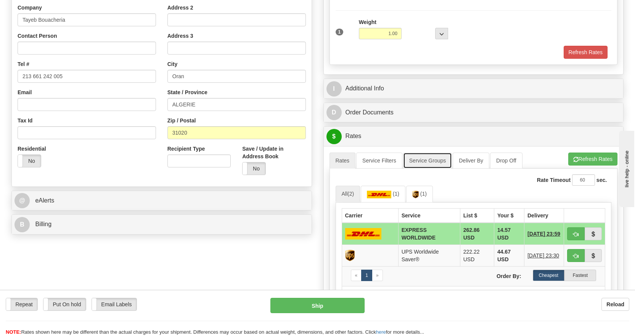
click at [434, 168] on link "Service Groups" at bounding box center [427, 160] width 49 height 16
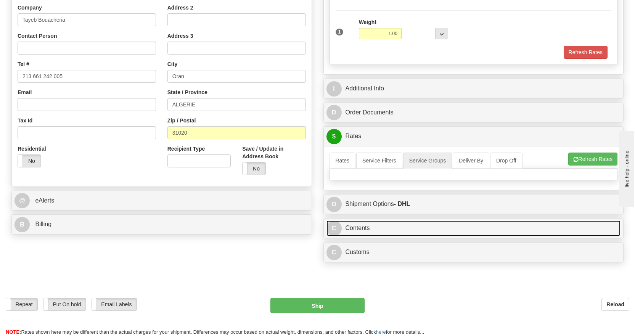
click at [418, 230] on link "C Contents" at bounding box center [473, 228] width 294 height 16
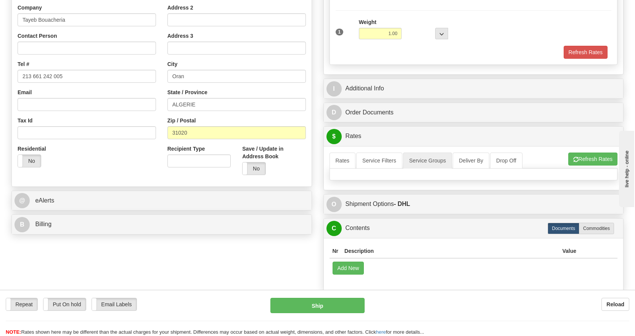
click at [401, 252] on th "Description" at bounding box center [450, 251] width 218 height 14
click at [385, 162] on link "Service Filters" at bounding box center [379, 160] width 46 height 16
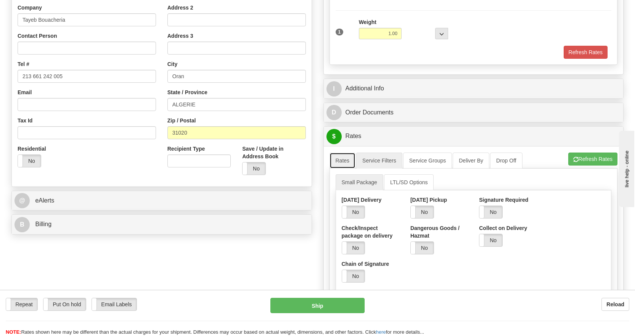
click at [342, 163] on link "Rates" at bounding box center [342, 160] width 26 height 16
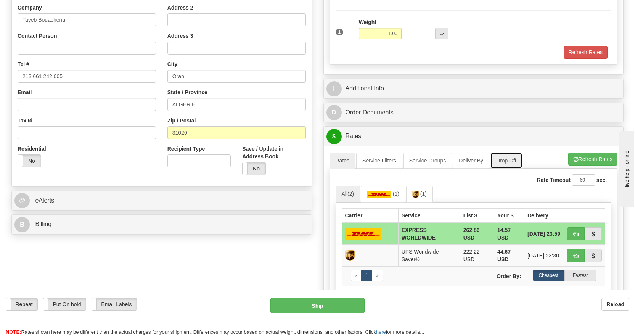
click at [510, 162] on link "Drop Off" at bounding box center [506, 160] width 32 height 16
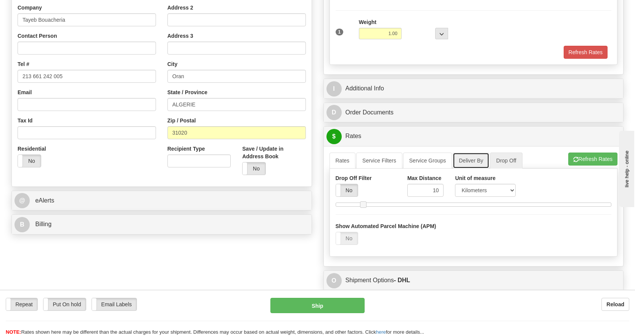
click at [475, 161] on link "Deliver By" at bounding box center [470, 160] width 37 height 16
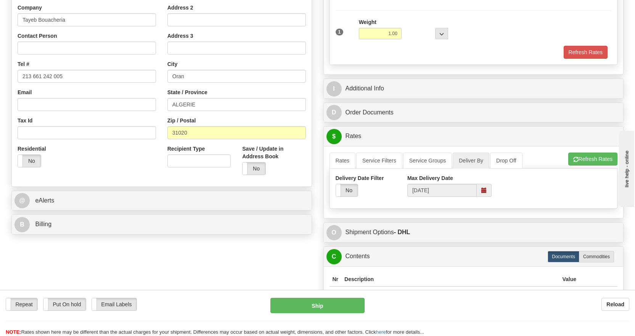
click at [538, 159] on ul "Rates Service Filters Service Groups Deliver By Drop Off Pickup Refresh Rates C…" at bounding box center [473, 160] width 288 height 16
click at [584, 159] on button "Refresh Rates" at bounding box center [592, 158] width 49 height 13
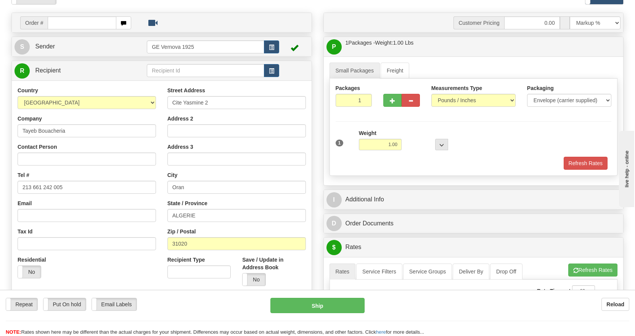
scroll to position [0, 0]
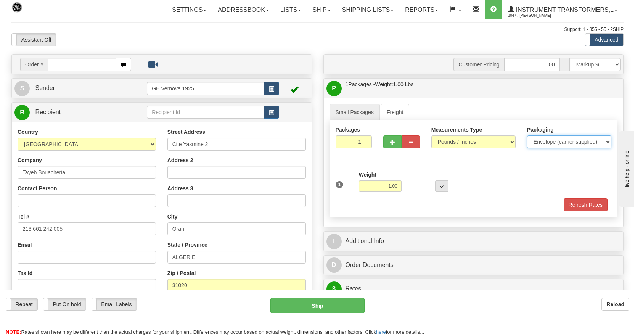
click at [608, 143] on select "Your Packaging (customer supplied) Envelope (carrier supplied) Pack (carrier su…" at bounding box center [569, 141] width 84 height 13
click at [574, 206] on button "Refresh Rates" at bounding box center [585, 204] width 44 height 13
